Goal: Navigation & Orientation: Find specific page/section

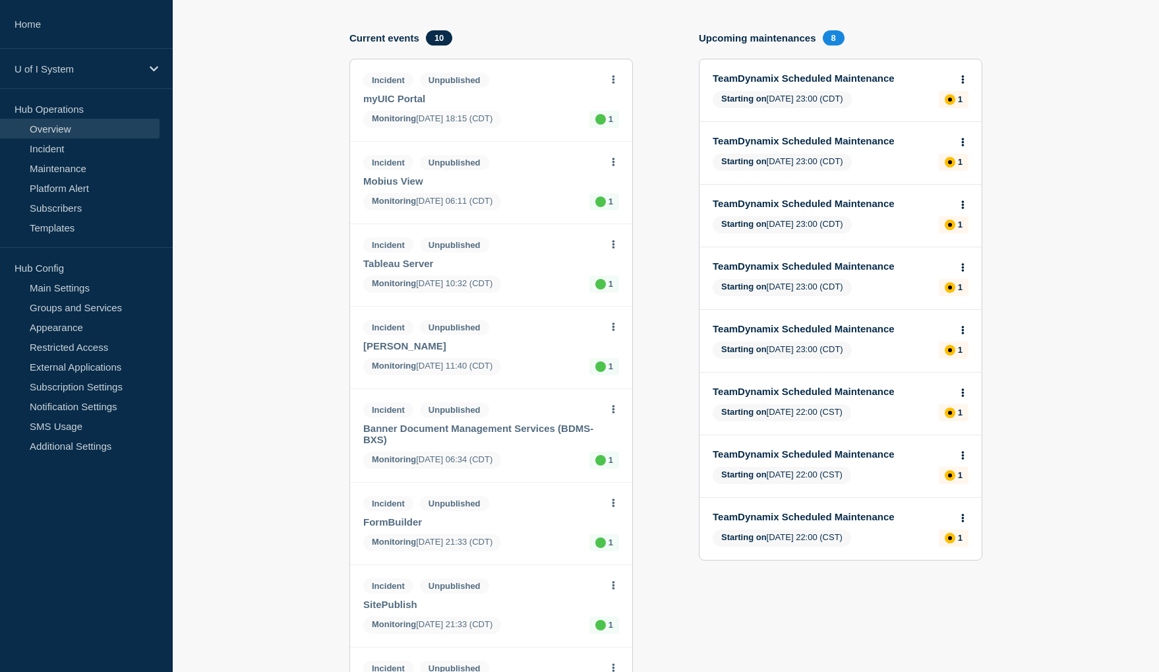
click at [54, 131] on link "Overview" at bounding box center [80, 129] width 160 height 20
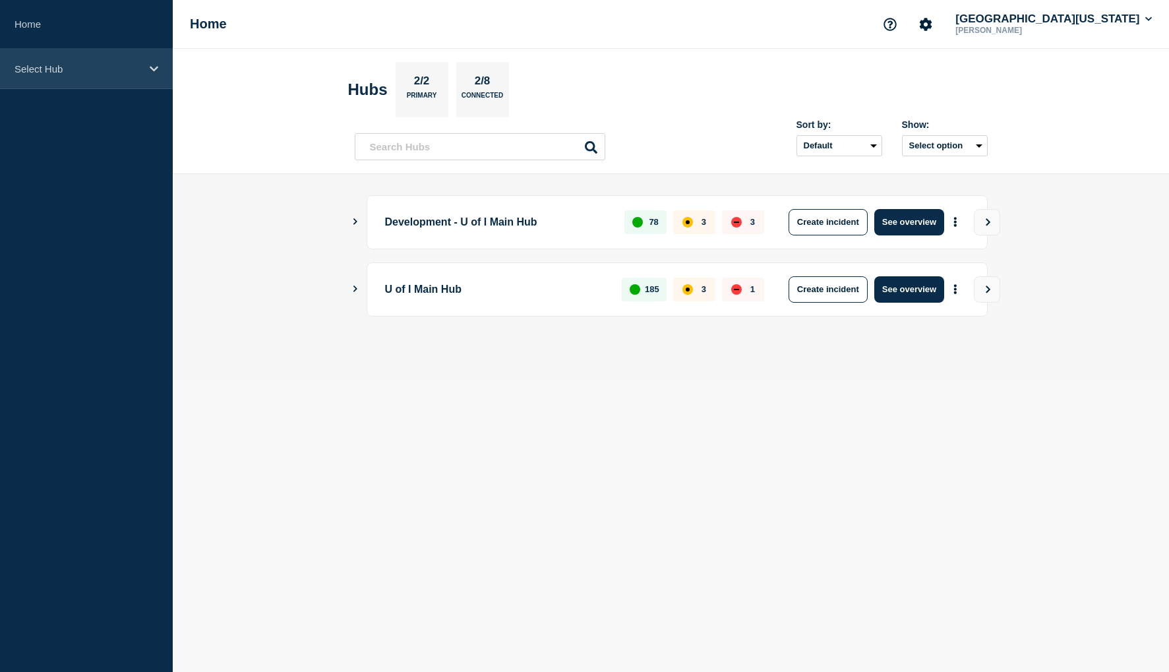
click at [151, 71] on icon at bounding box center [154, 69] width 9 height 10
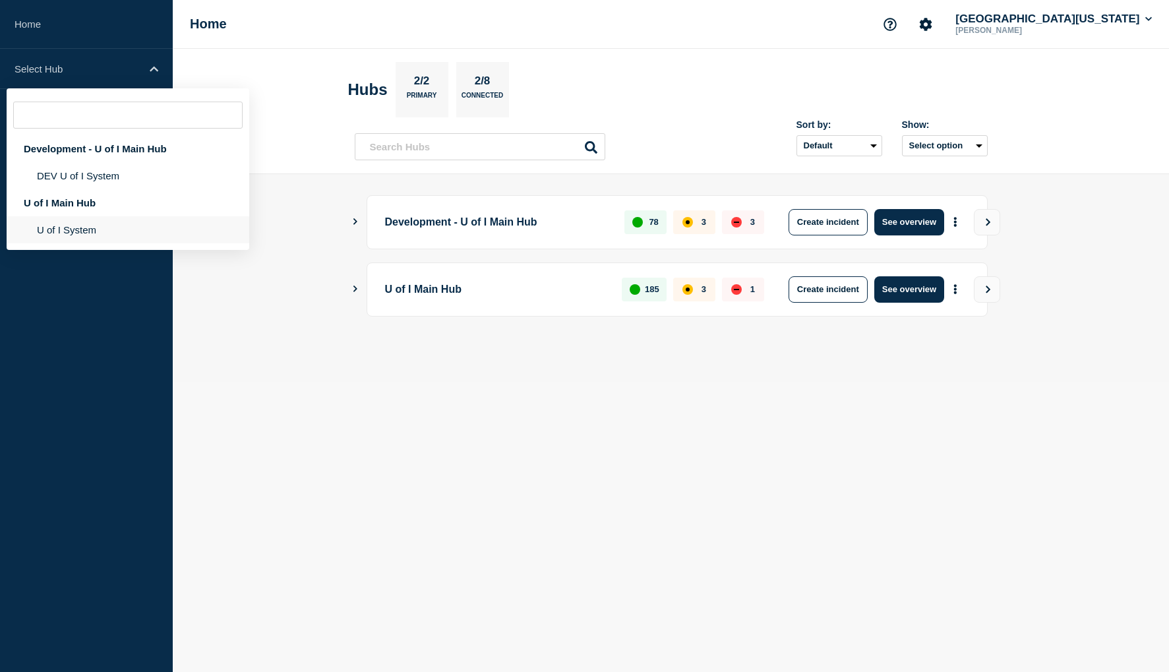
click at [67, 230] on li "U of I System" at bounding box center [128, 229] width 243 height 27
